Goal: Task Accomplishment & Management: Manage account settings

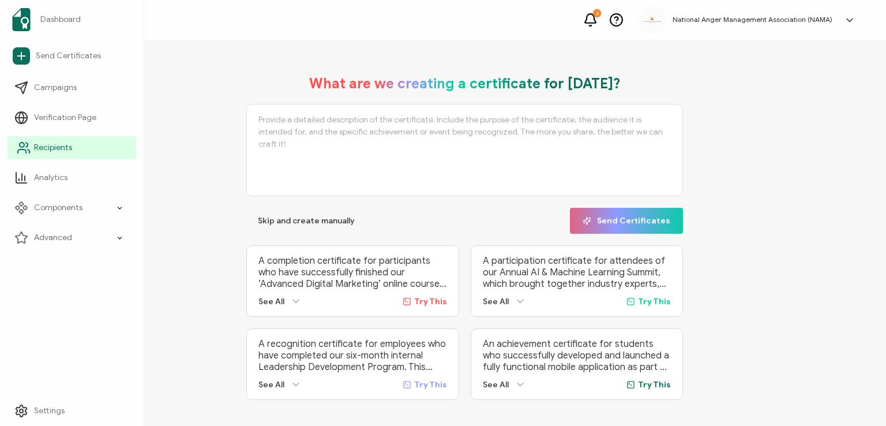
click at [33, 142] on link "Recipients" at bounding box center [71, 147] width 129 height 23
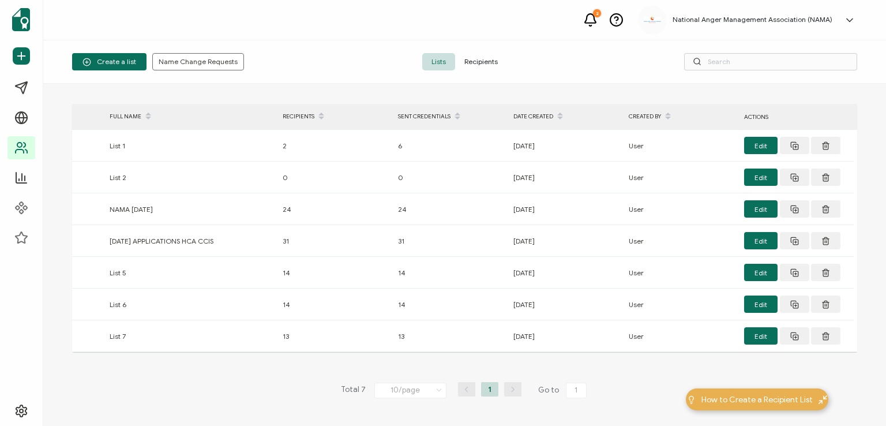
click at [483, 62] on span "Recipients" at bounding box center [481, 61] width 52 height 17
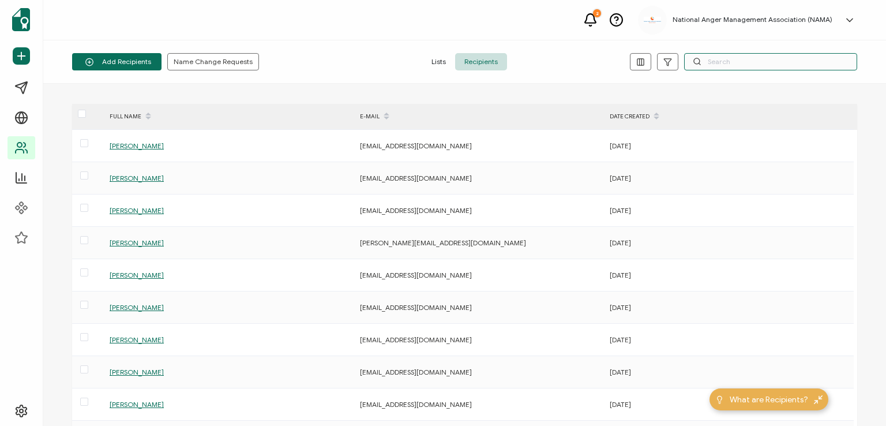
click at [763, 59] on input "text" at bounding box center [770, 61] width 173 height 17
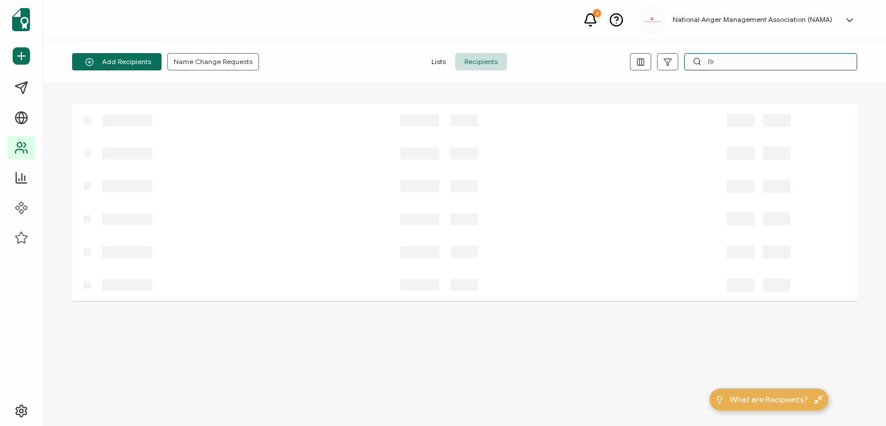
type input "B"
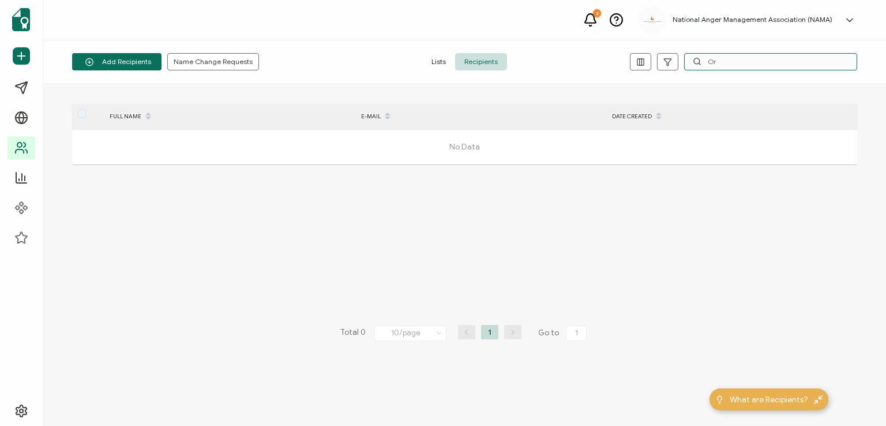
type input "O"
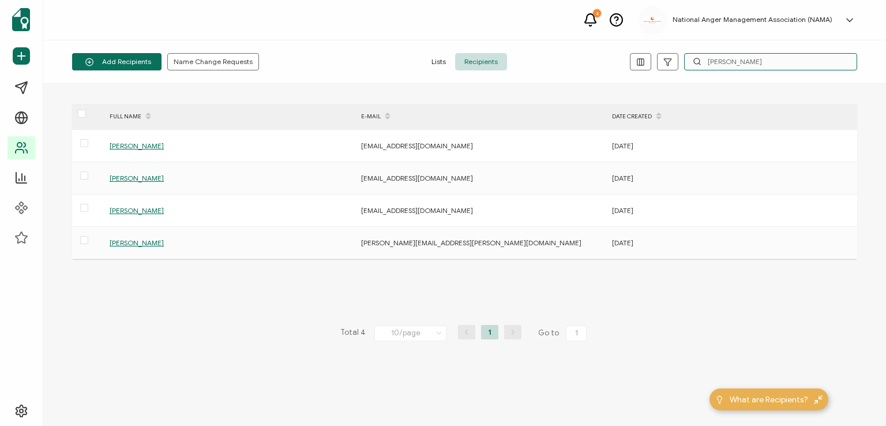
type input "[PERSON_NAME]"
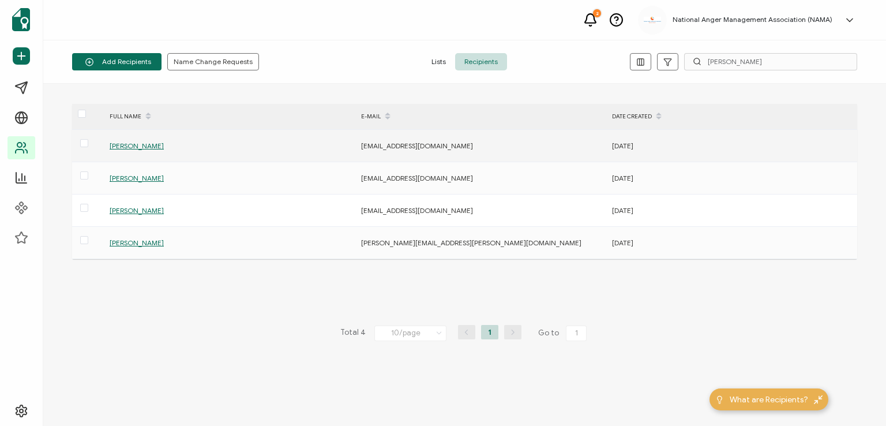
click at [134, 142] on span "[PERSON_NAME]" at bounding box center [137, 145] width 54 height 9
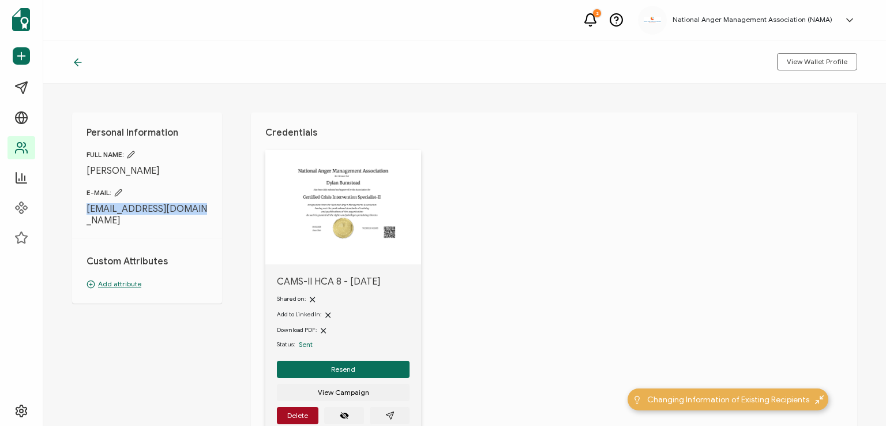
drag, startPoint x: 87, startPoint y: 207, endPoint x: 202, endPoint y: 213, distance: 115.5
click at [202, 213] on span "[EMAIL_ADDRESS][DOMAIN_NAME]" at bounding box center [146, 214] width 121 height 23
copy span "[EMAIL_ADDRESS][DOMAIN_NAME]"
click at [250, 171] on div "Personal Information FULL NAME: [PERSON_NAME] E-MAIL: [EMAIL_ADDRESS][DOMAIN_NA…" at bounding box center [464, 255] width 842 height 342
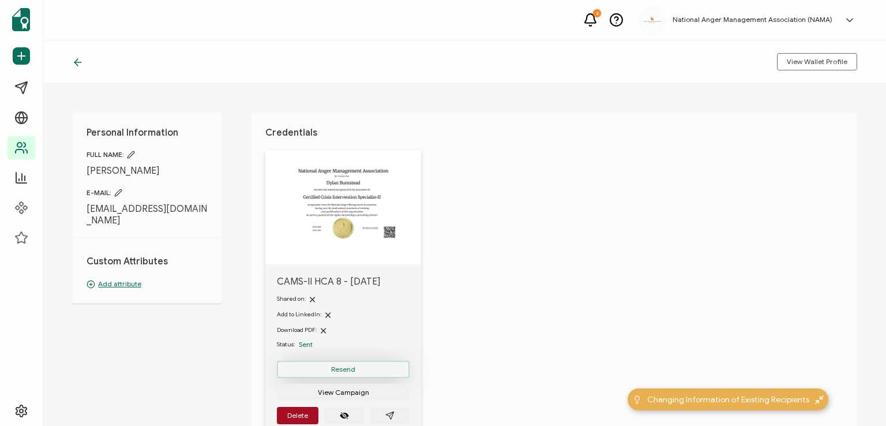
click at [341, 374] on button "Resend" at bounding box center [343, 368] width 133 height 17
click at [72, 63] on icon at bounding box center [78, 63] width 12 height 12
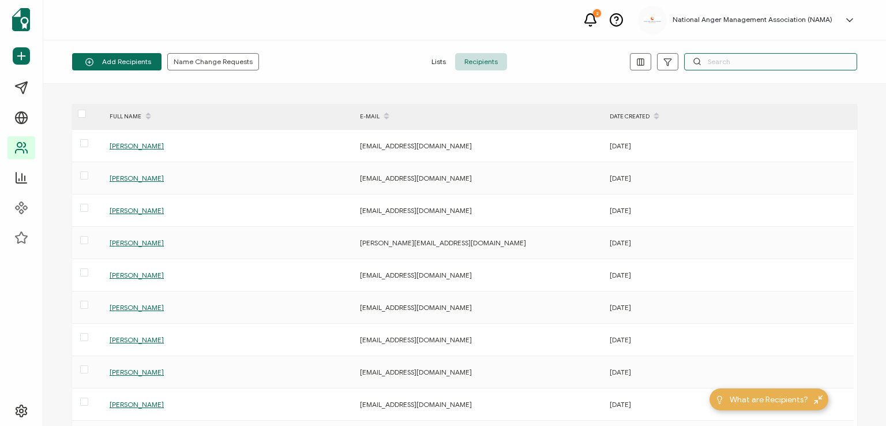
click at [727, 59] on input "text" at bounding box center [770, 61] width 173 height 17
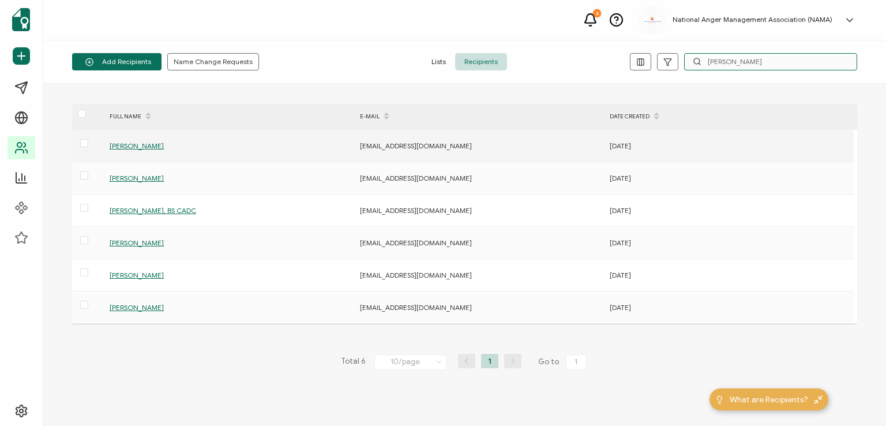
type input "[PERSON_NAME]"
click at [142, 145] on span "[PERSON_NAME]" at bounding box center [137, 145] width 54 height 9
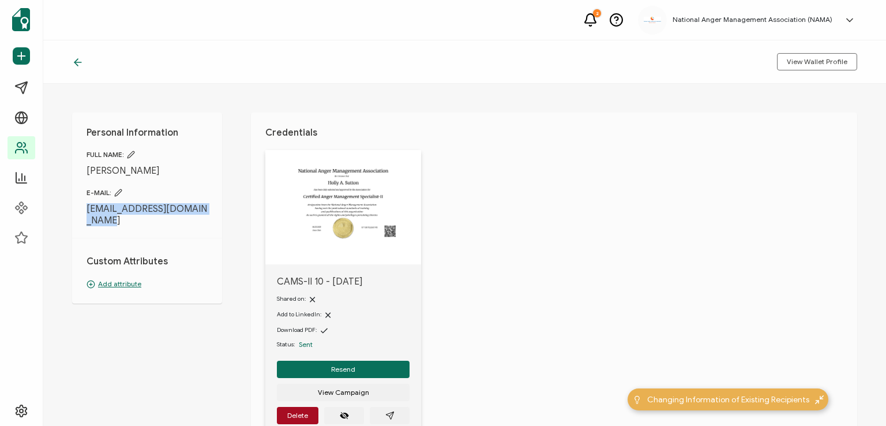
drag, startPoint x: 77, startPoint y: 210, endPoint x: 106, endPoint y: 222, distance: 30.7
click at [106, 222] on div "Personal Information FULL NAME: [PERSON_NAME] E-MAIL: [EMAIL_ADDRESS][DOMAIN_NA…" at bounding box center [147, 207] width 150 height 191
copy span "[EMAIL_ADDRESS][DOMAIN_NAME]"
click at [231, 245] on div "Personal Information FULL NAME: [PERSON_NAME] E-MAIL: [EMAIL_ADDRESS][DOMAIN_NA…" at bounding box center [464, 255] width 842 height 342
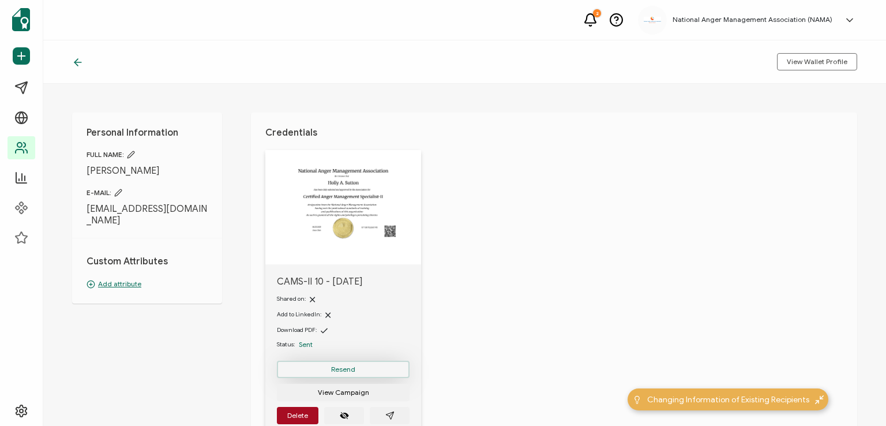
click at [341, 364] on button "Resend" at bounding box center [343, 368] width 133 height 17
click at [78, 61] on icon at bounding box center [78, 63] width 12 height 12
